Goal: Navigation & Orientation: Find specific page/section

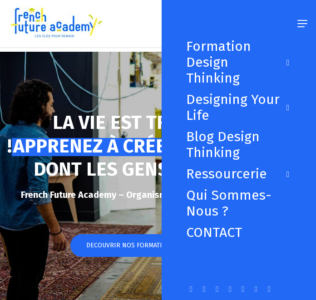
click at [302, 23] on div "Close Menu Formation Design Thinking Toutes nos formations Le E-Bootcamp Design…" at bounding box center [239, 150] width 154 height 300
click at [225, 200] on link "Qui sommes-nous ?" at bounding box center [238, 203] width 105 height 32
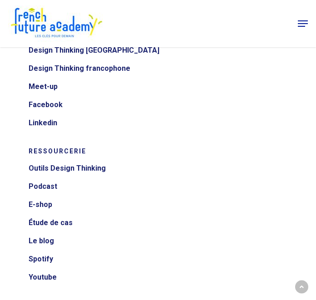
scroll to position [4290, 0]
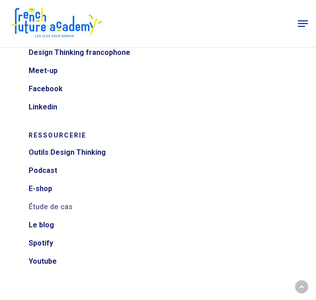
click at [56, 207] on link "Étude de cas" at bounding box center [158, 207] width 259 height 15
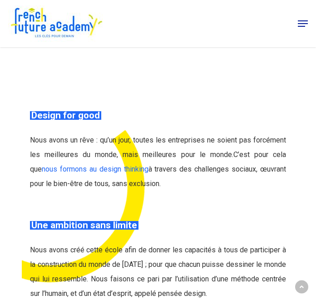
scroll to position [399, 0]
